Goal: Find specific page/section: Find specific page/section

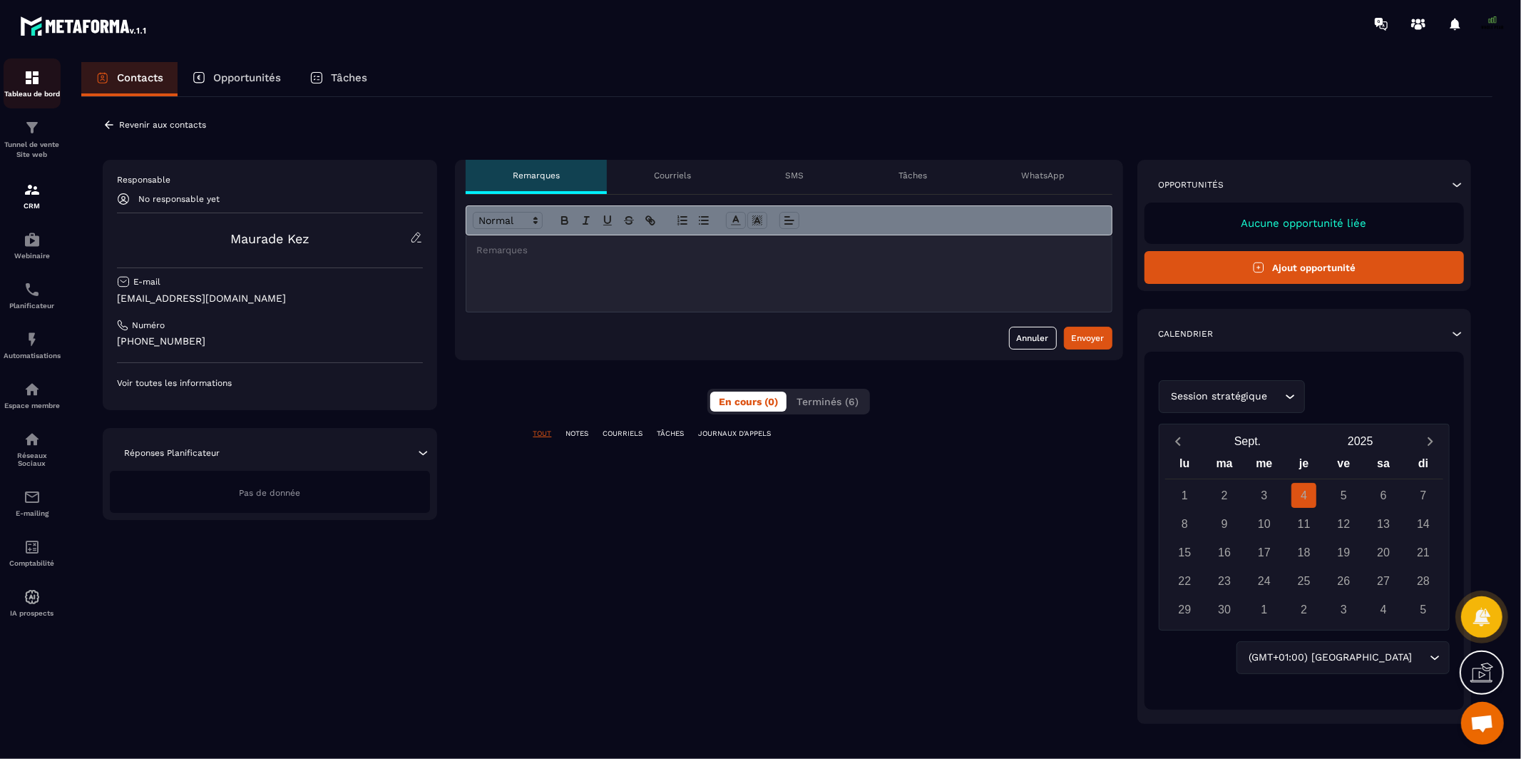
scroll to position [12021, 0]
click at [107, 127] on icon at bounding box center [109, 124] width 13 height 13
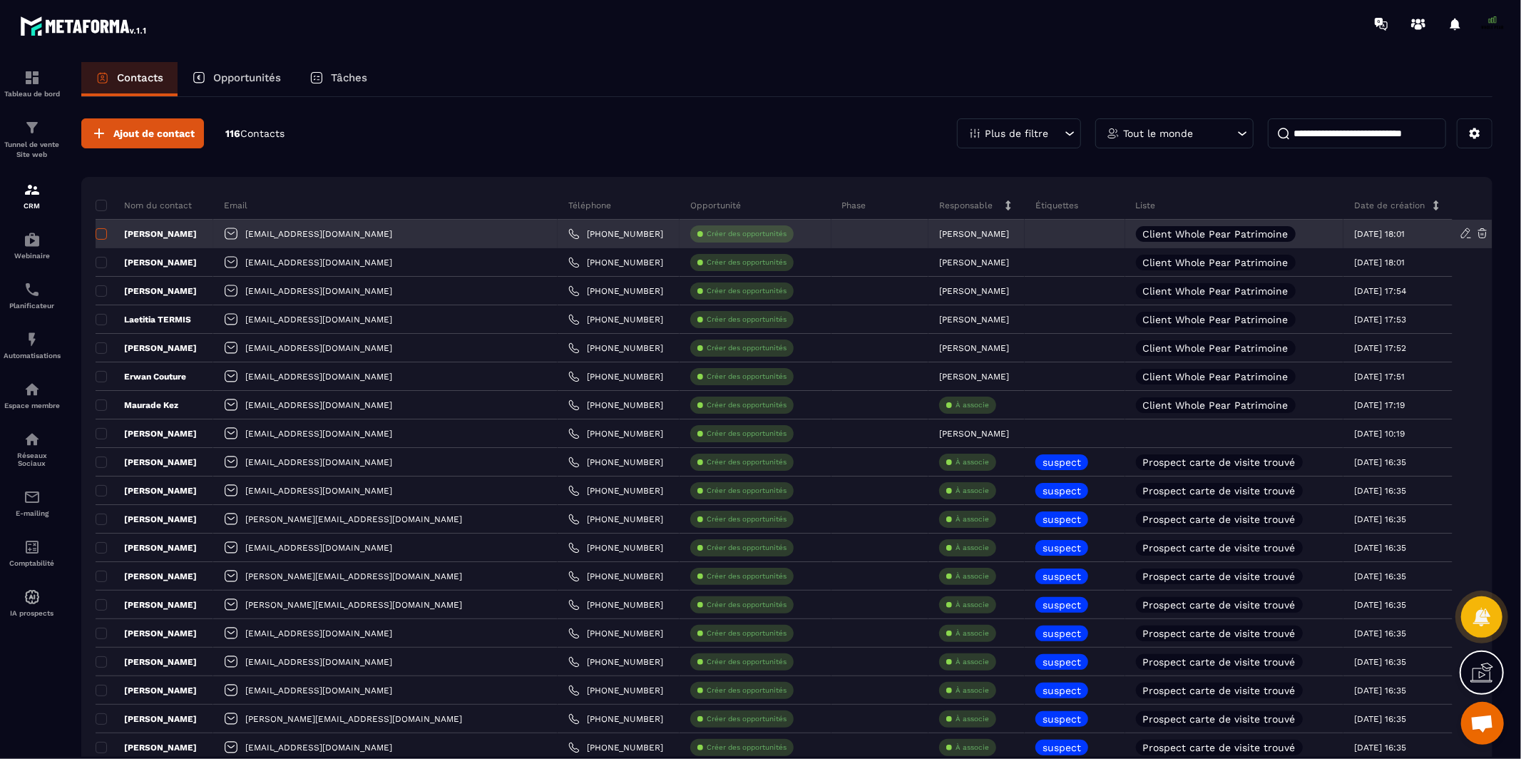
click at [102, 235] on span at bounding box center [101, 233] width 11 height 11
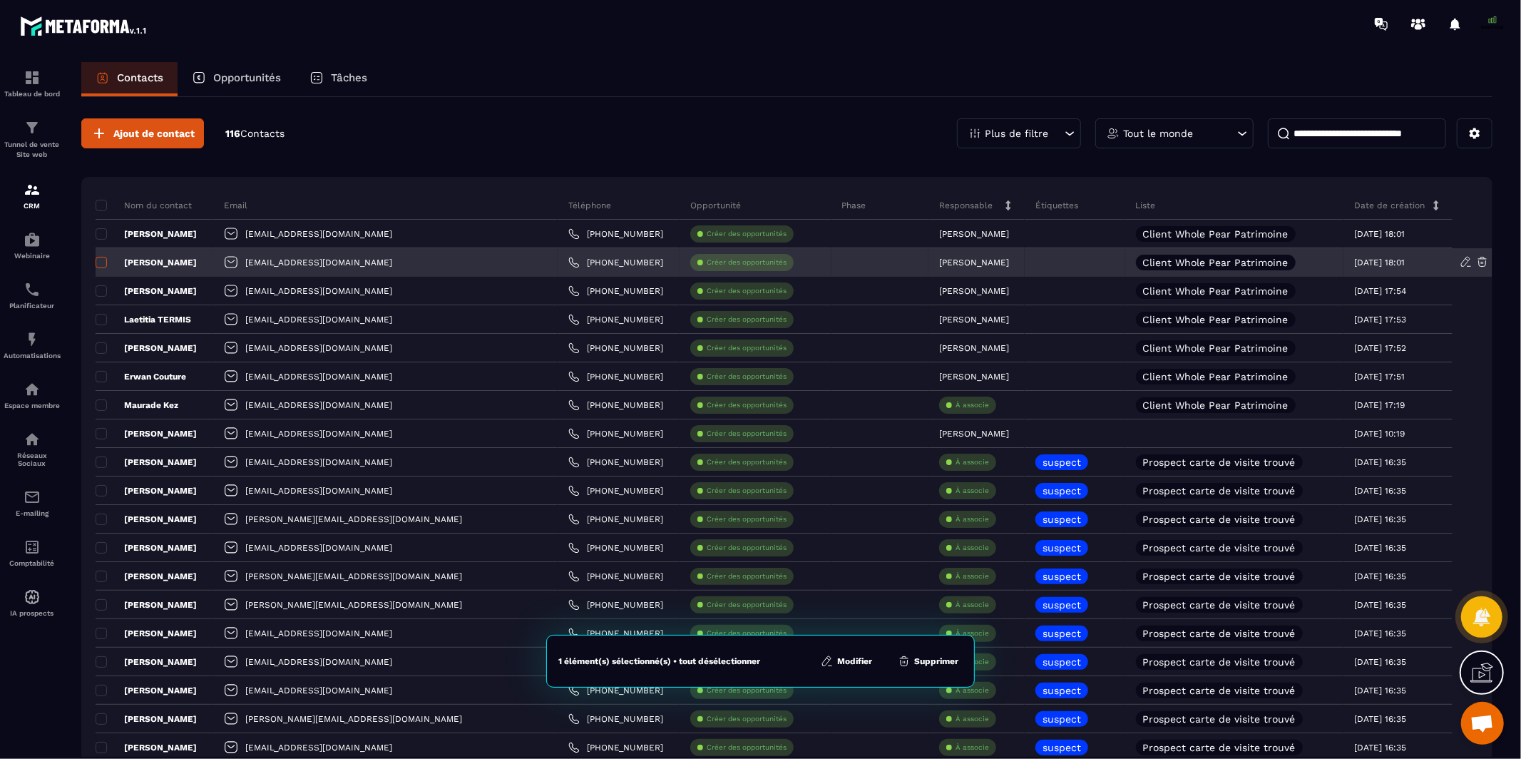
click at [98, 262] on span at bounding box center [101, 262] width 11 height 11
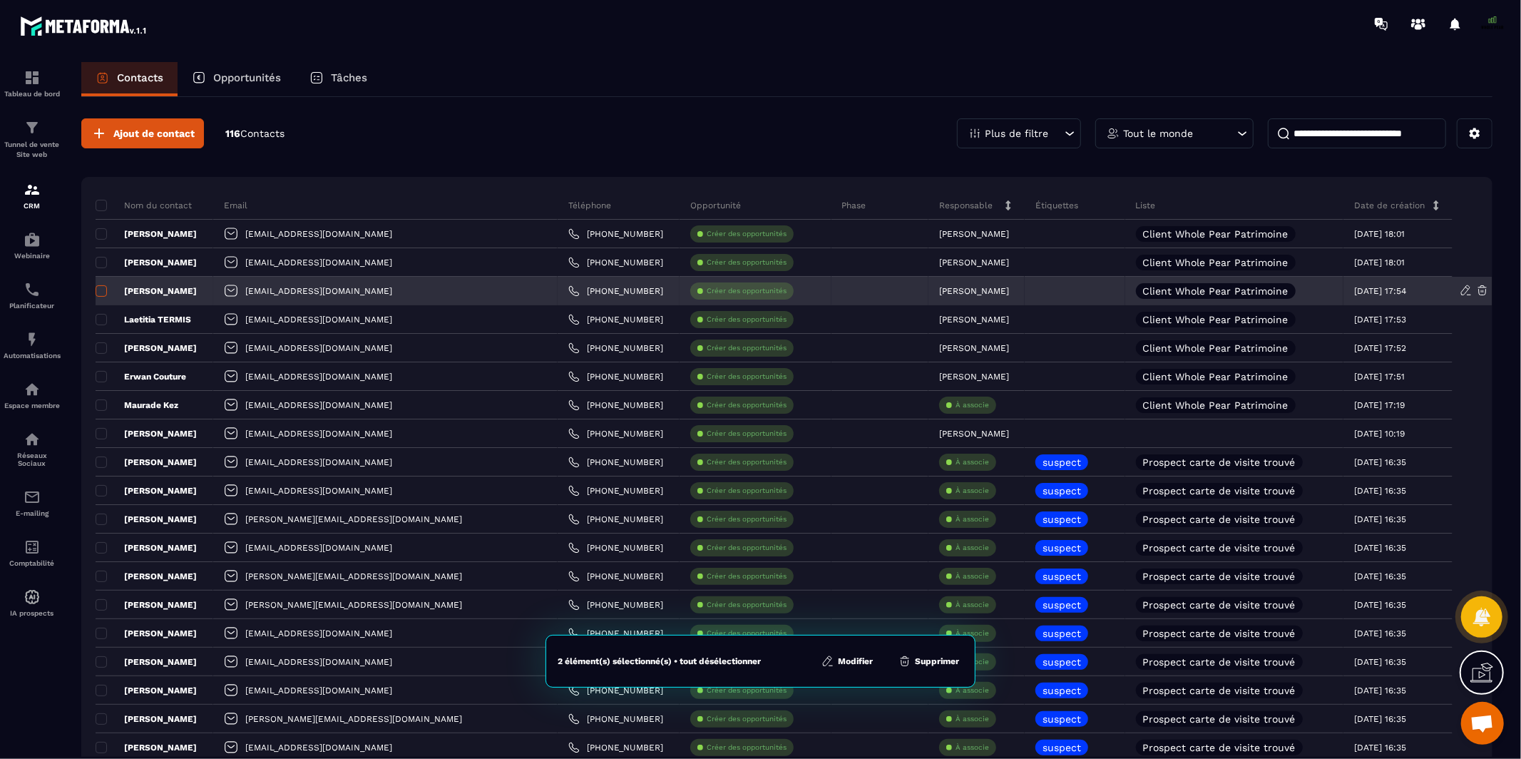
click at [103, 289] on span at bounding box center [101, 290] width 11 height 11
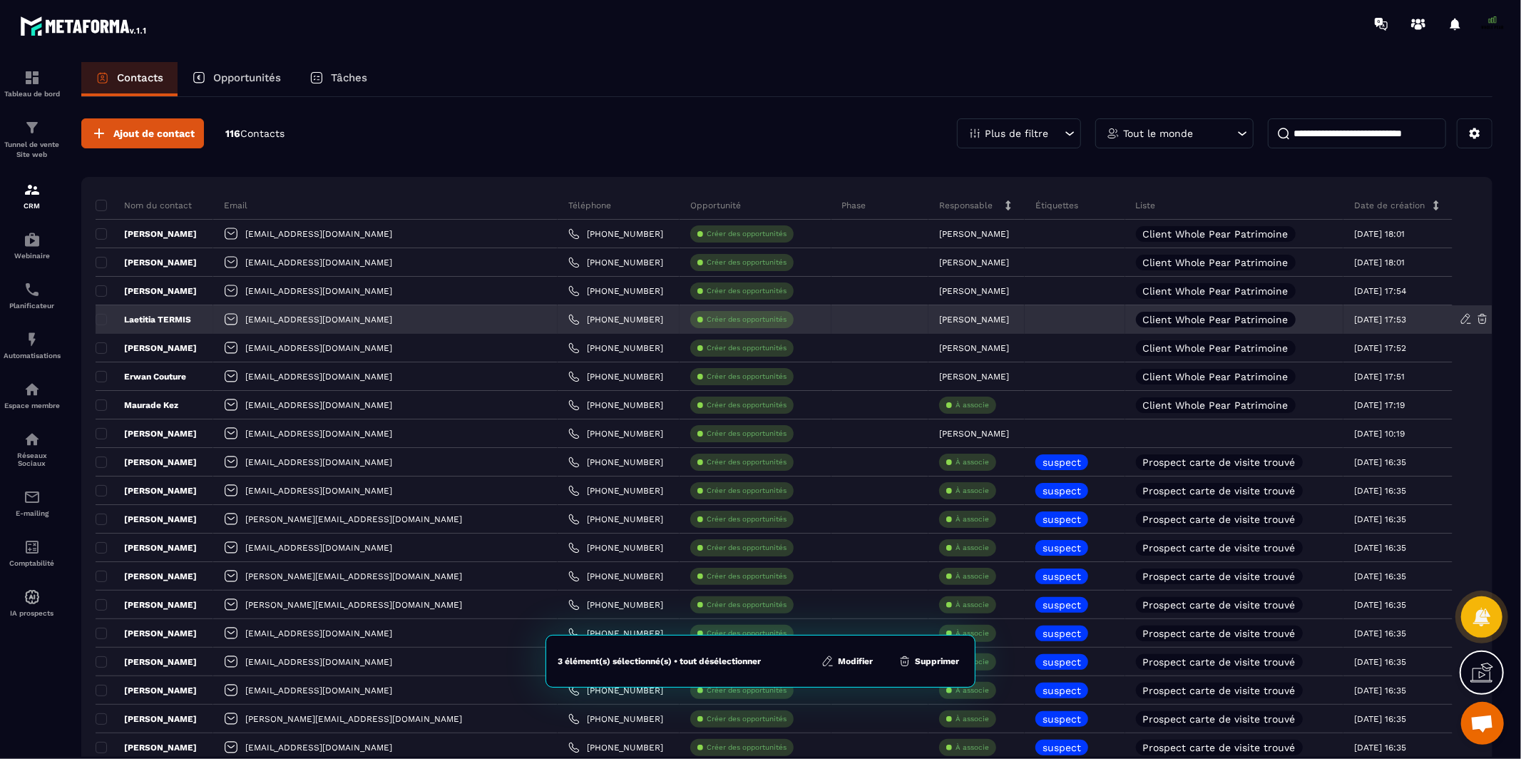
click at [98, 314] on p "Laetitia TERMIS" at bounding box center [144, 319] width 96 height 11
